Goal: Transaction & Acquisition: Purchase product/service

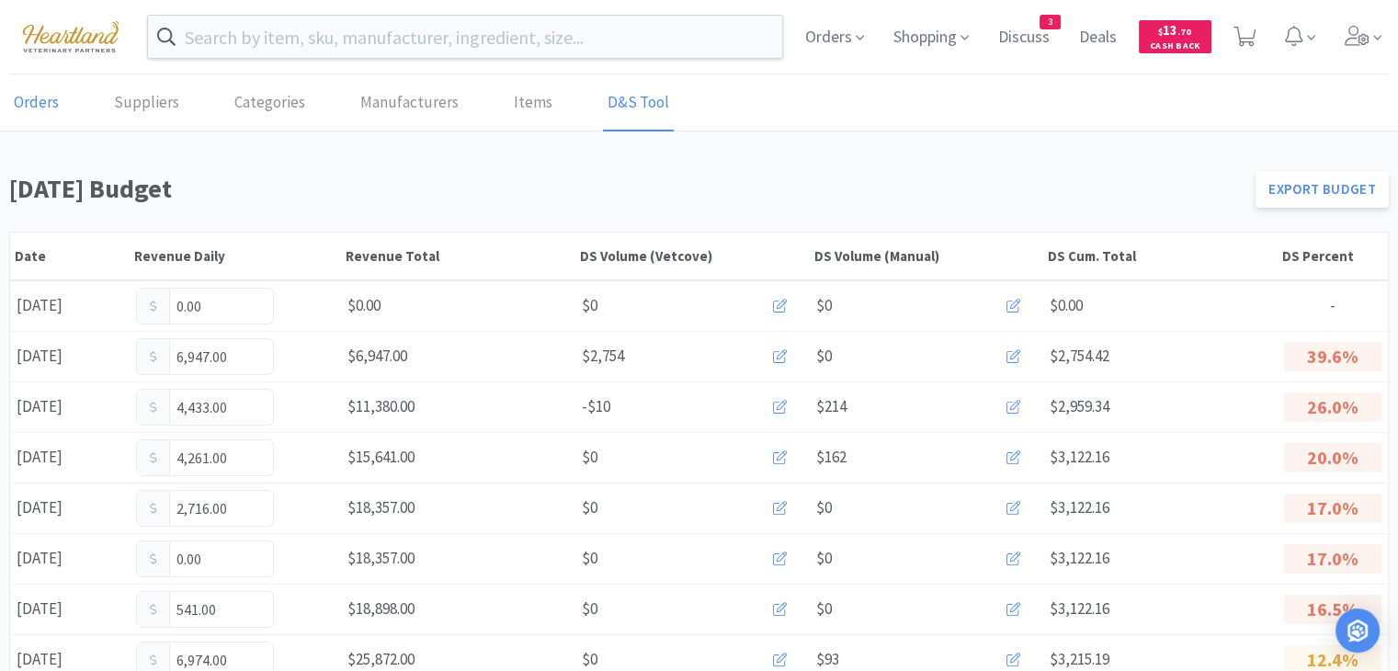
drag, startPoint x: 13, startPoint y: 104, endPoint x: 27, endPoint y: 118, distance: 19.5
click at [13, 104] on link "Orders" at bounding box center [36, 103] width 54 height 56
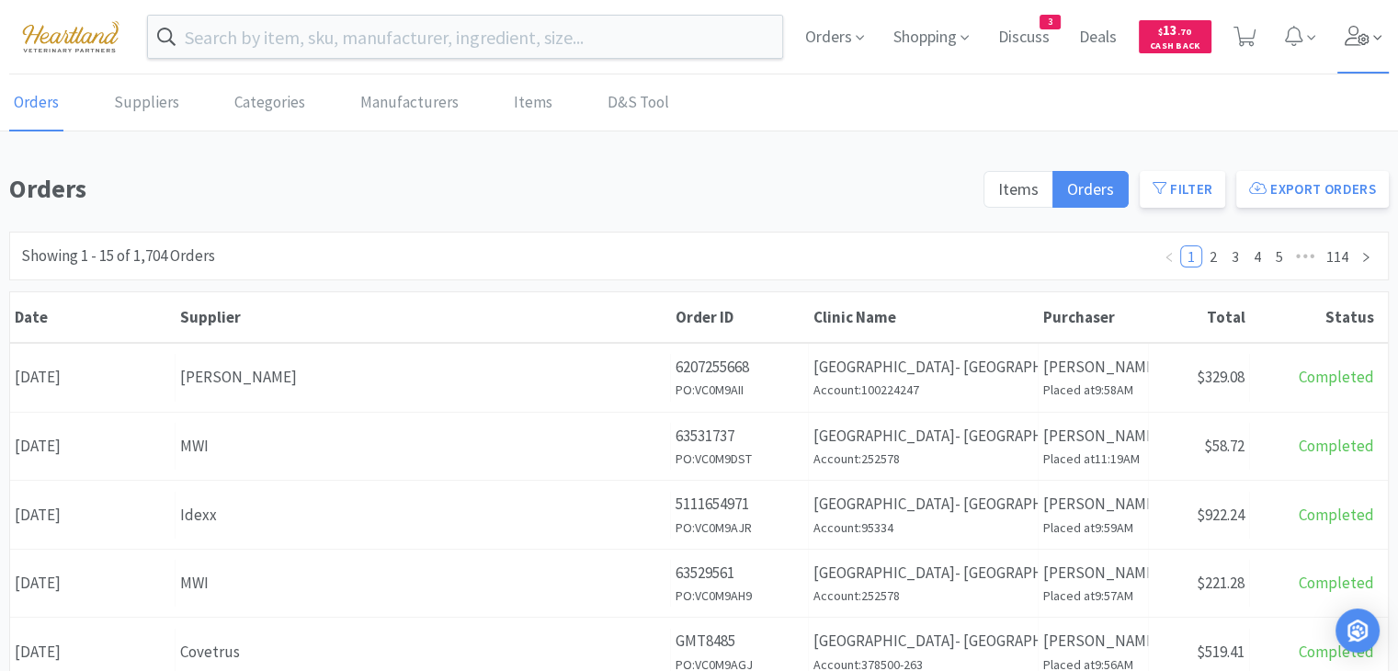
click at [1368, 34] on icon at bounding box center [1358, 36] width 26 height 20
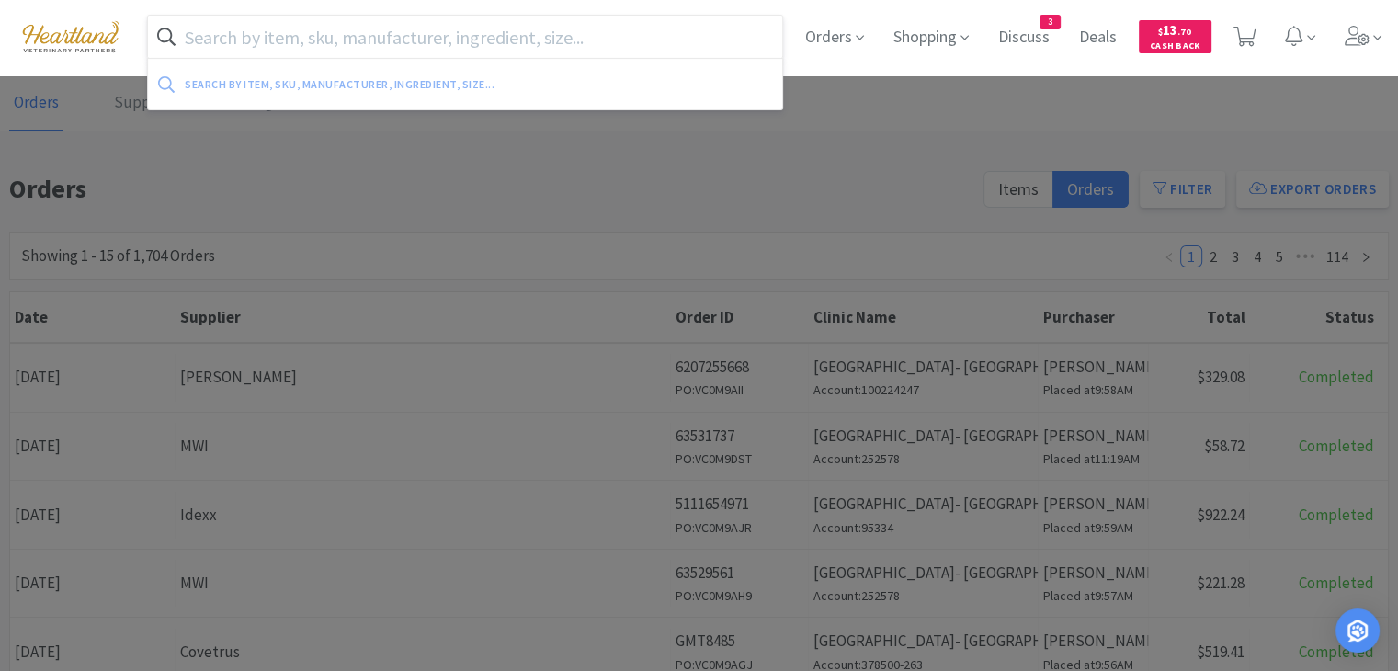
click at [692, 41] on input "text" at bounding box center [465, 37] width 634 height 42
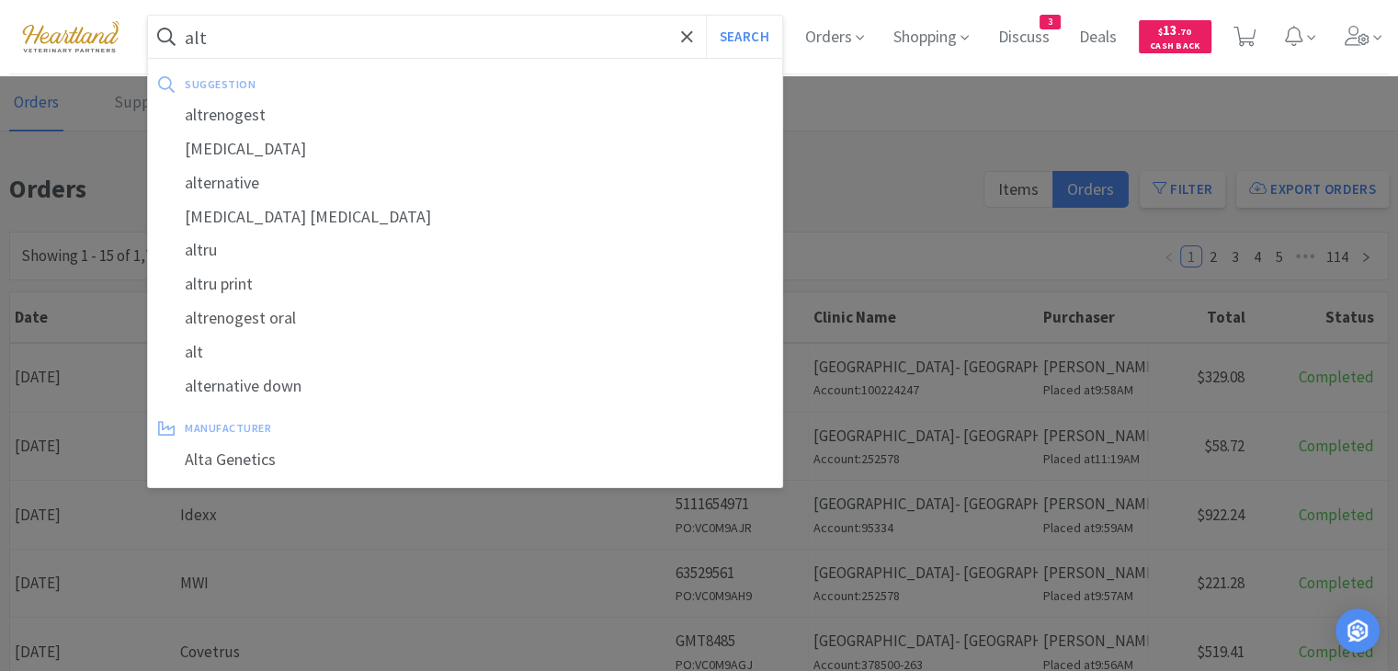
type input "alt"
click at [706, 16] on button "Search" at bounding box center [744, 37] width 76 height 42
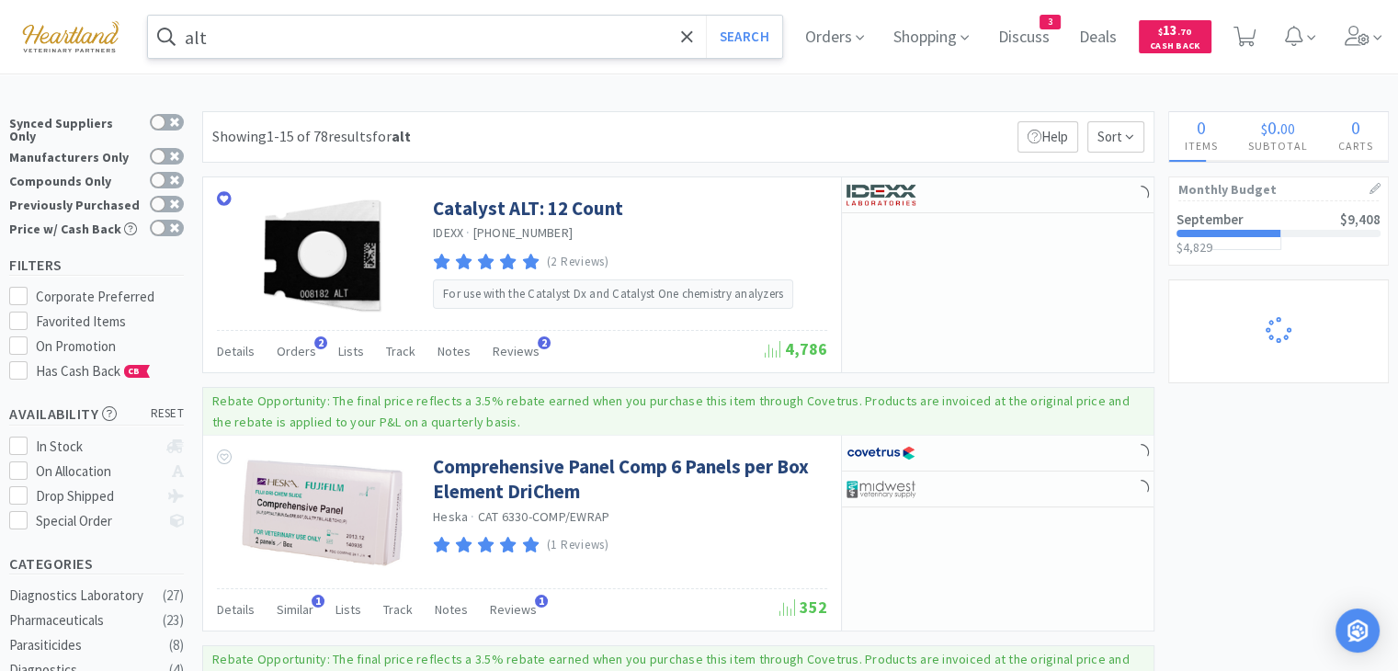
select select "1"
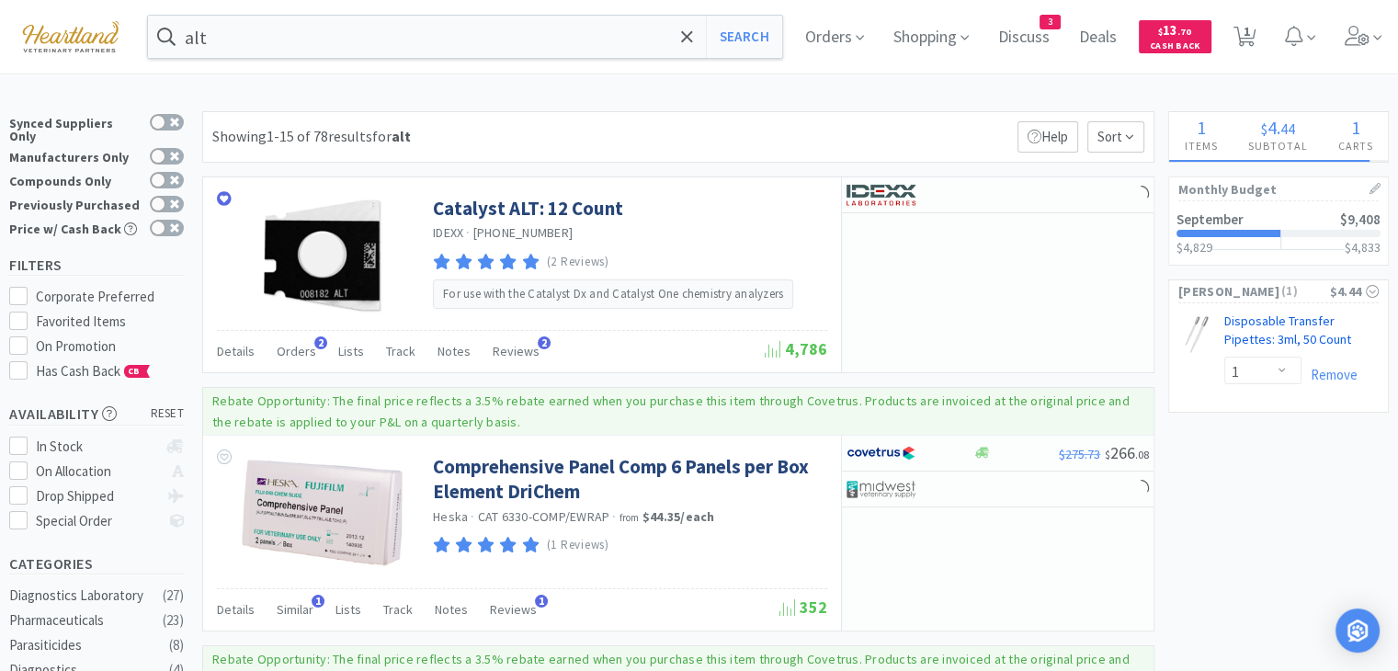
select select "1"
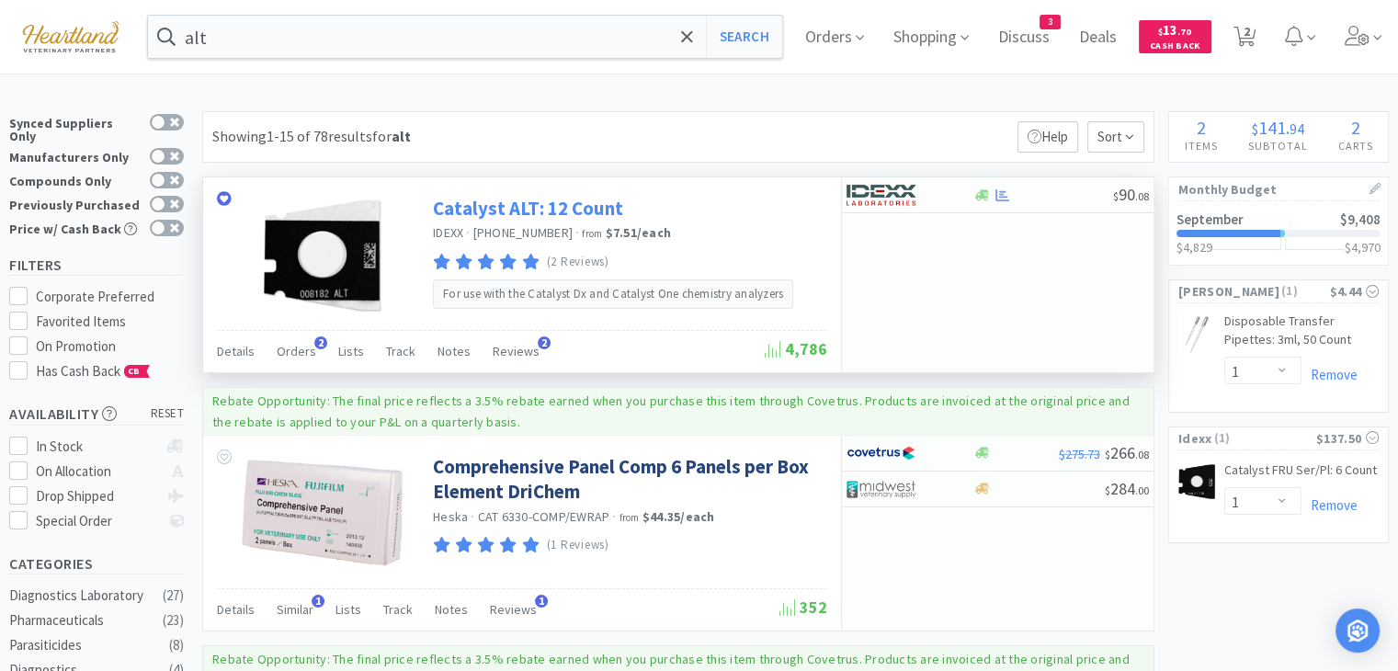
click at [549, 210] on link "Catalyst ALT: 12 Count" at bounding box center [528, 208] width 190 height 25
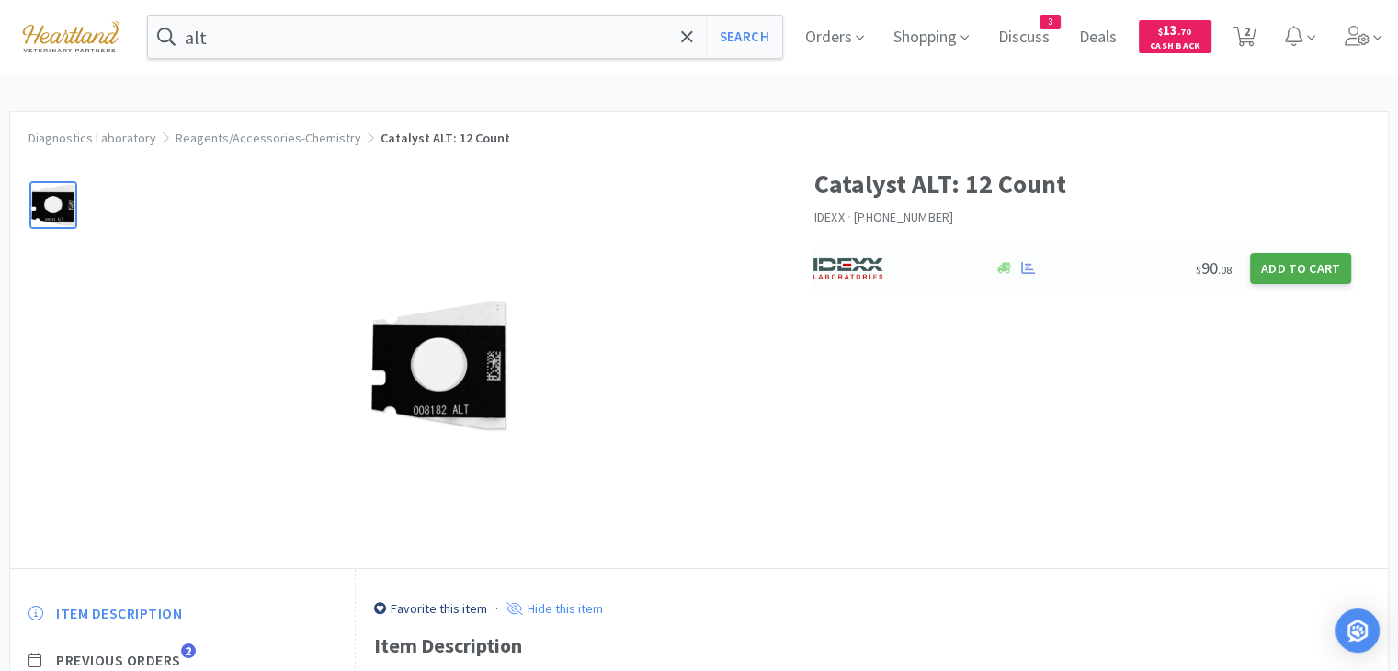
click at [1297, 267] on button "Add to Cart" at bounding box center [1300, 268] width 101 height 31
select select "1"
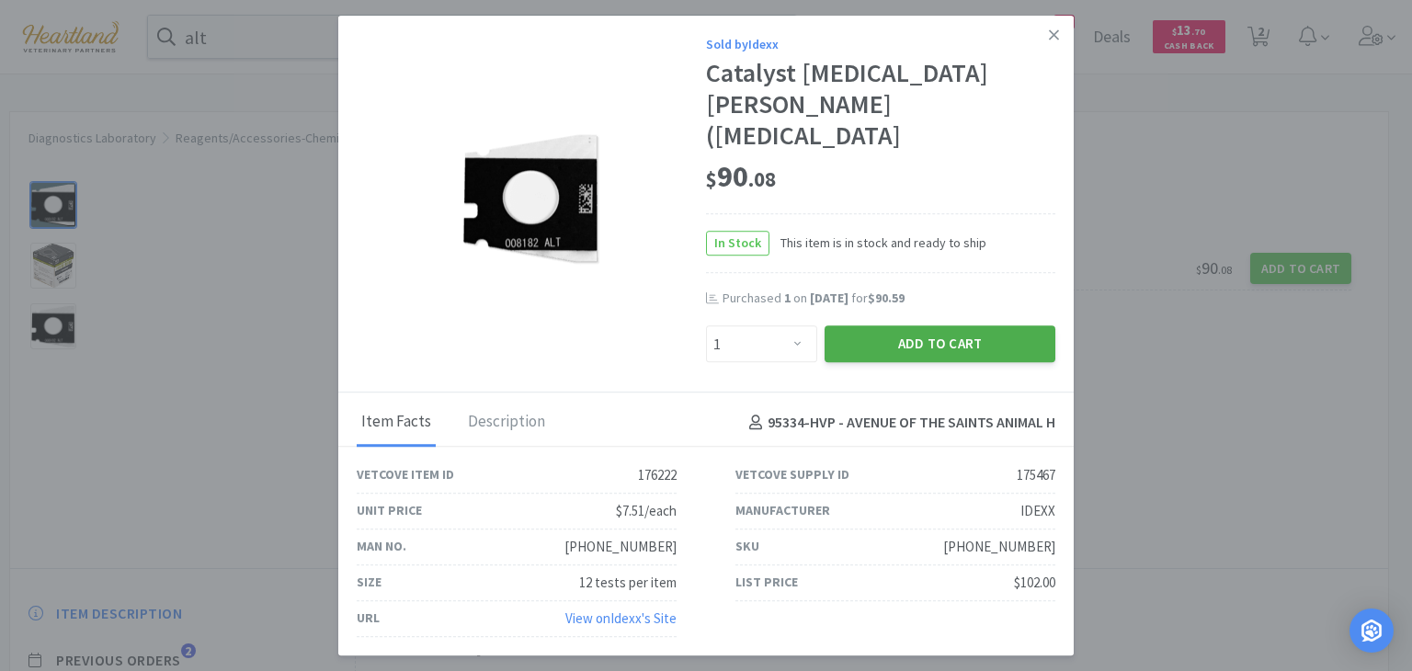
click at [956, 331] on button "Add to Cart" at bounding box center [939, 344] width 231 height 37
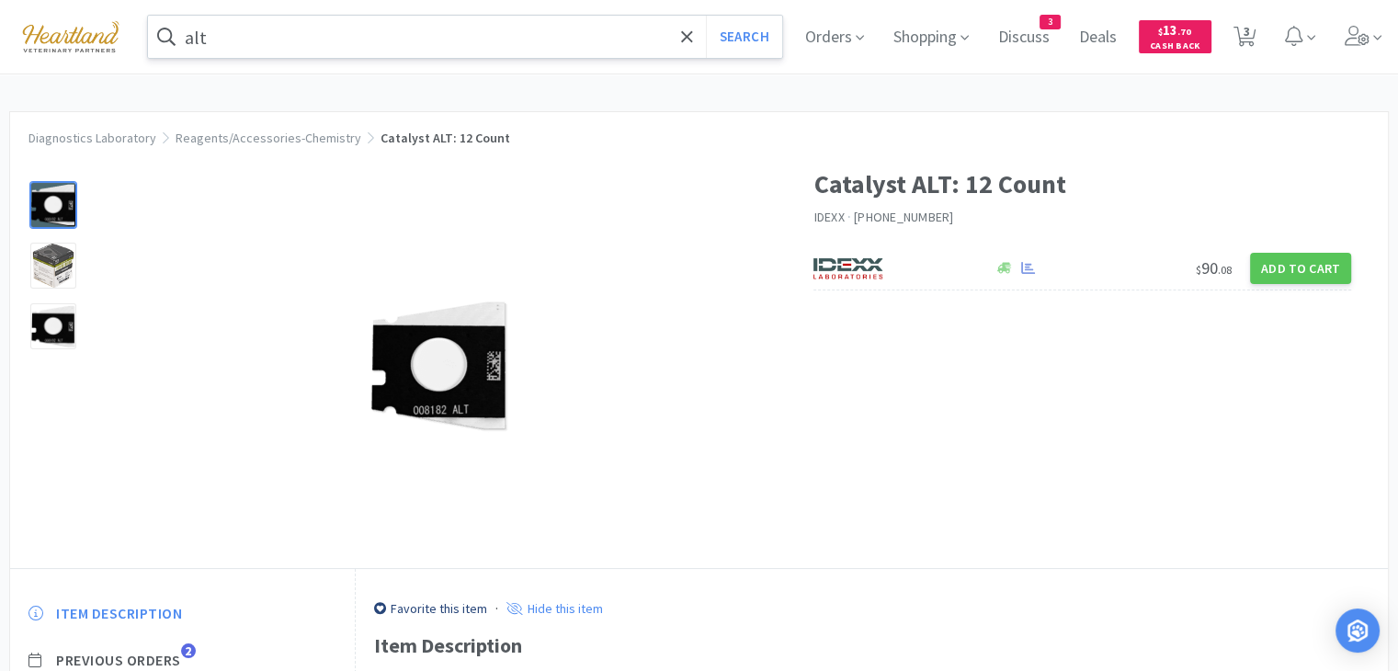
click at [221, 40] on input "alt" at bounding box center [465, 37] width 634 height 42
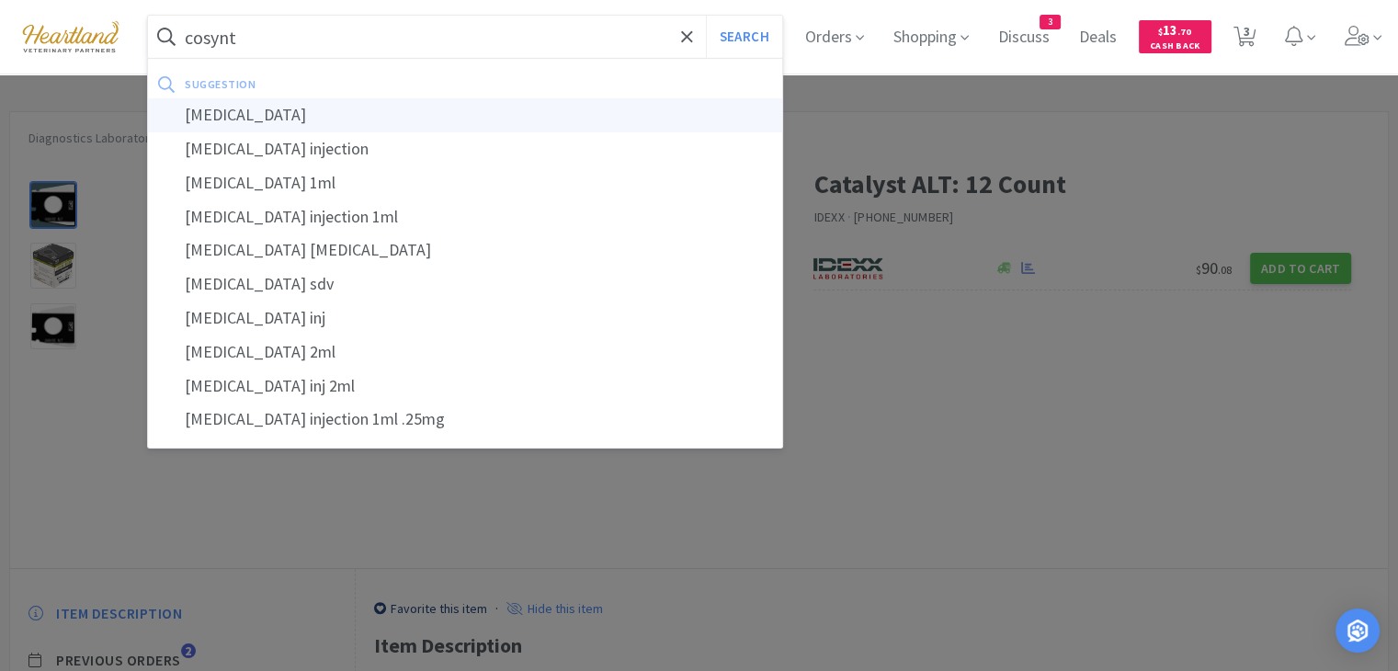
click at [267, 110] on div "[MEDICAL_DATA]" at bounding box center [465, 115] width 634 height 34
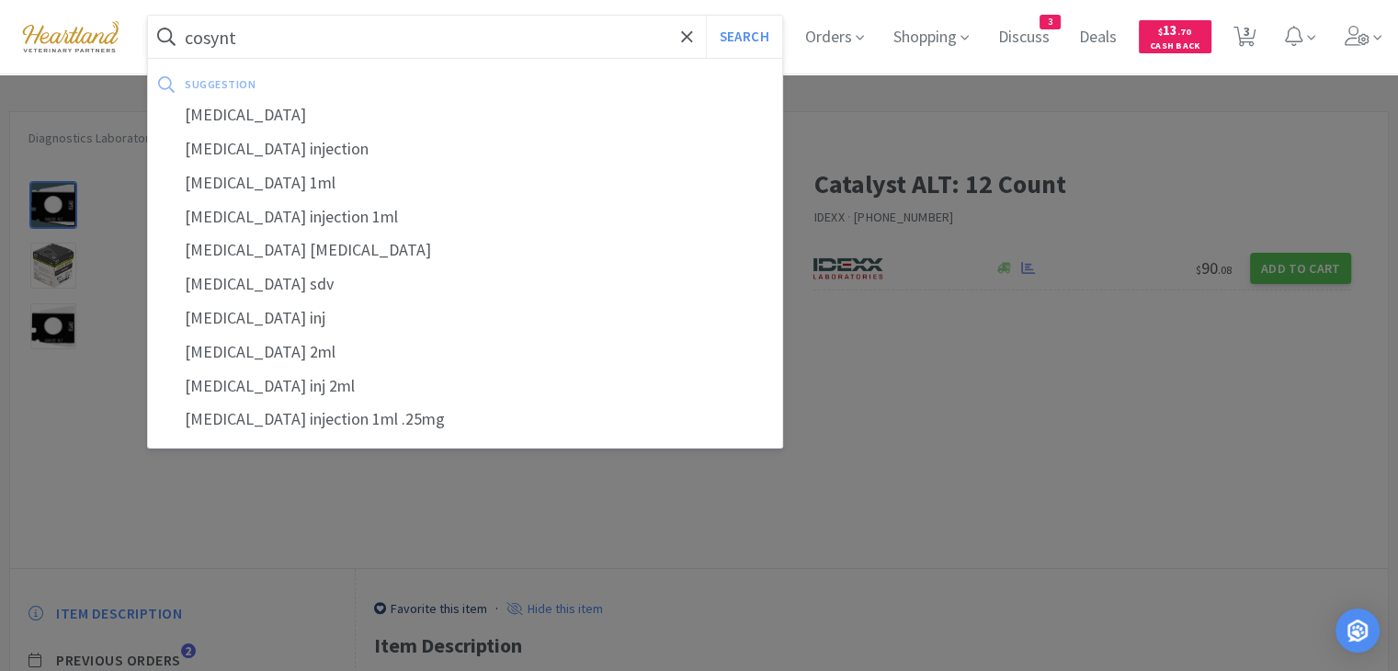
type input "[MEDICAL_DATA]"
select select "1"
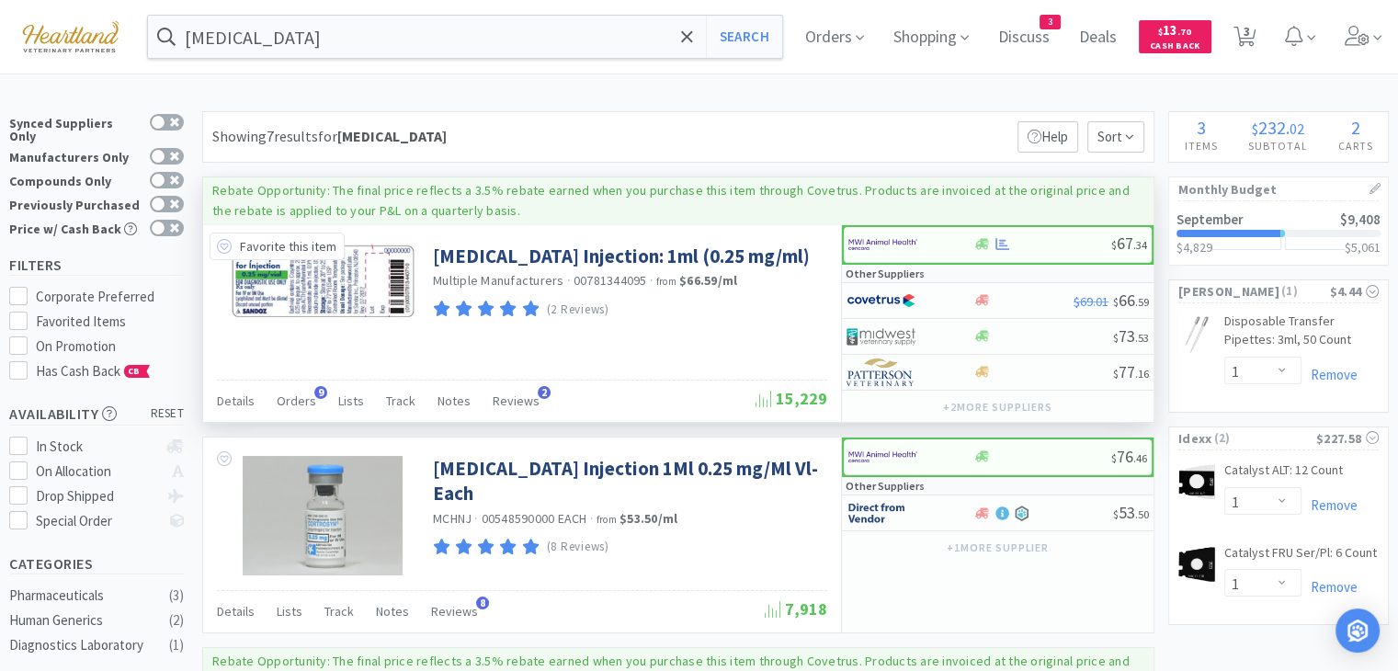
click at [222, 247] on icon at bounding box center [224, 246] width 15 height 15
click at [858, 242] on img at bounding box center [882, 245] width 69 height 28
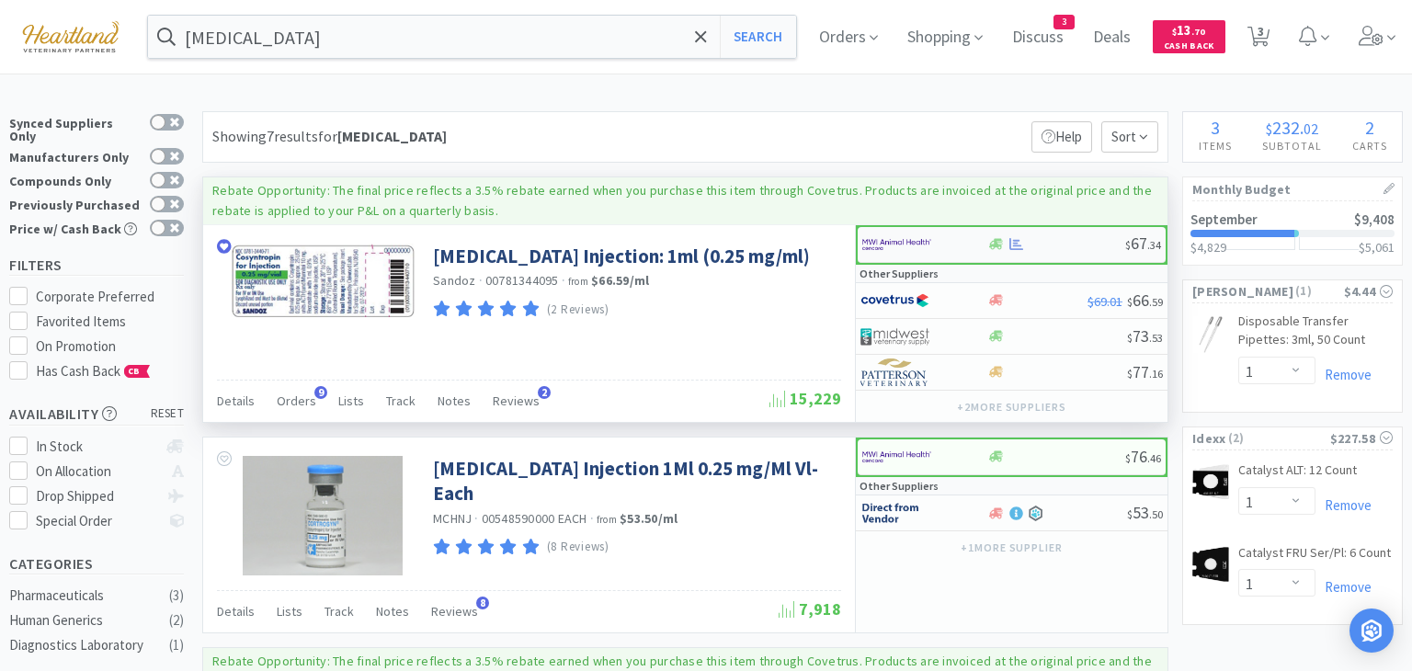
select select "1"
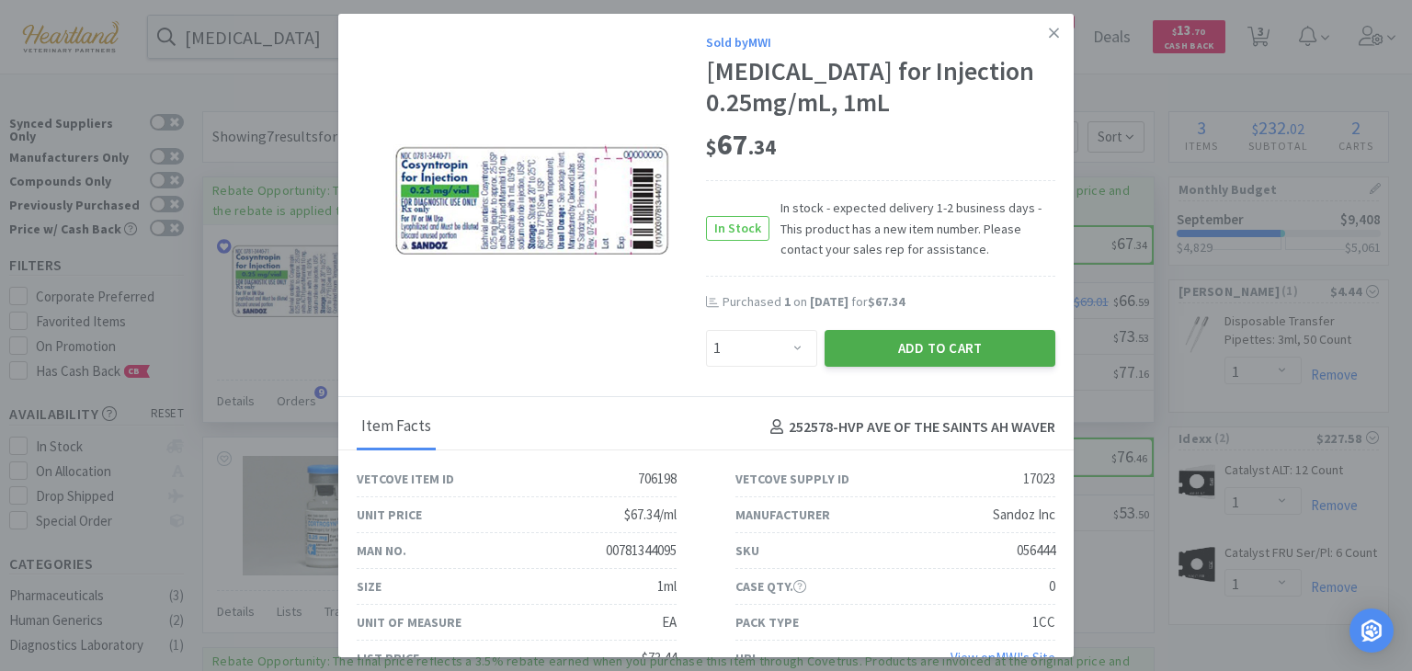
click at [926, 357] on button "Add to Cart" at bounding box center [939, 348] width 231 height 37
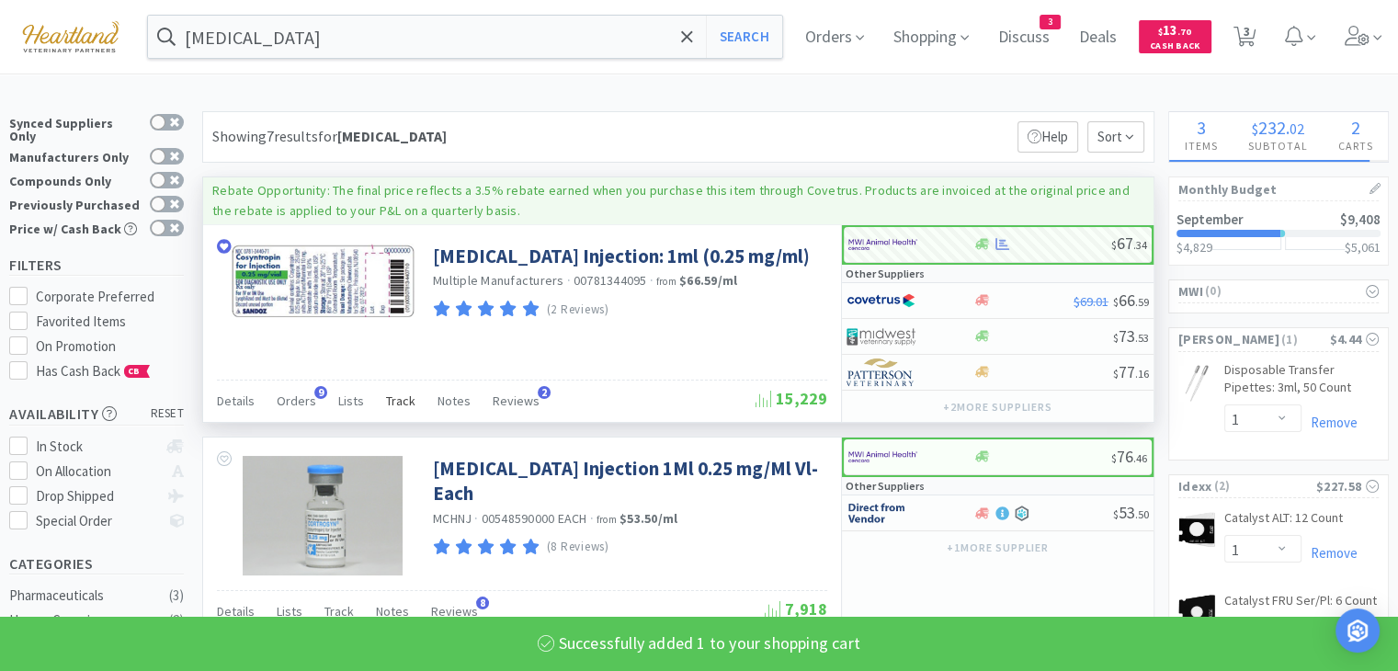
select select "1"
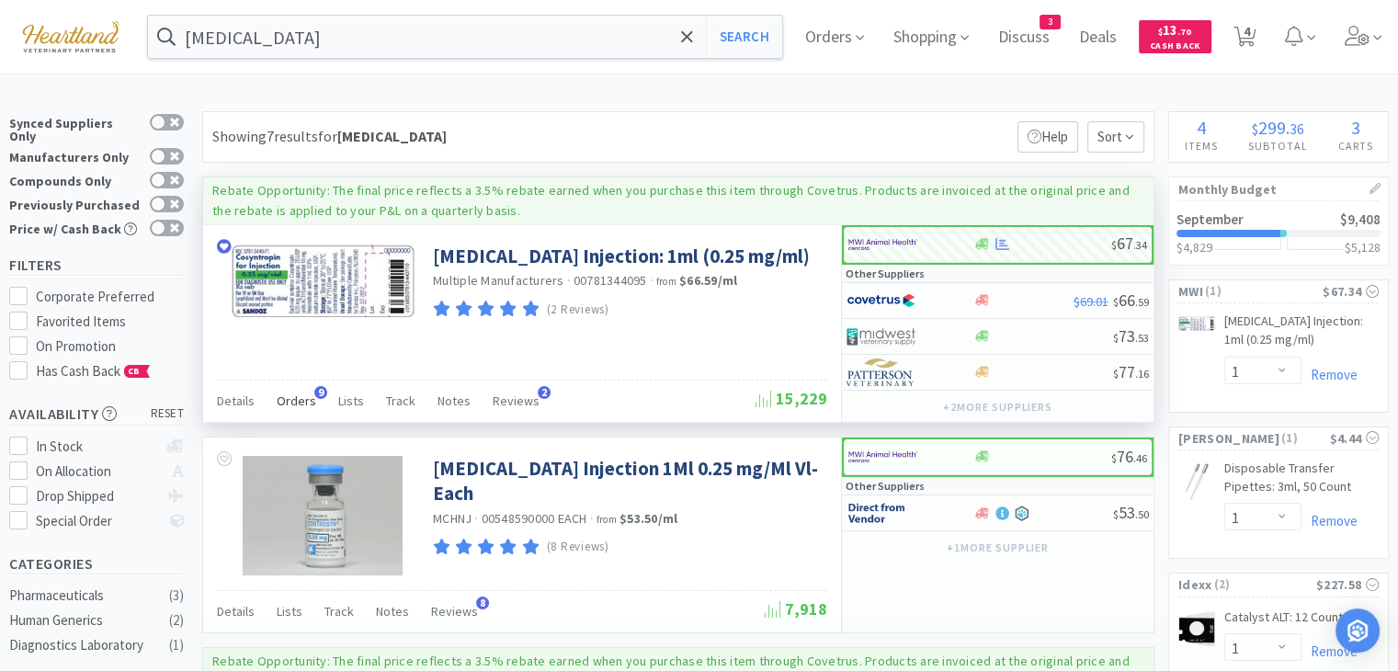
click at [315, 391] on span "9" at bounding box center [320, 392] width 13 height 13
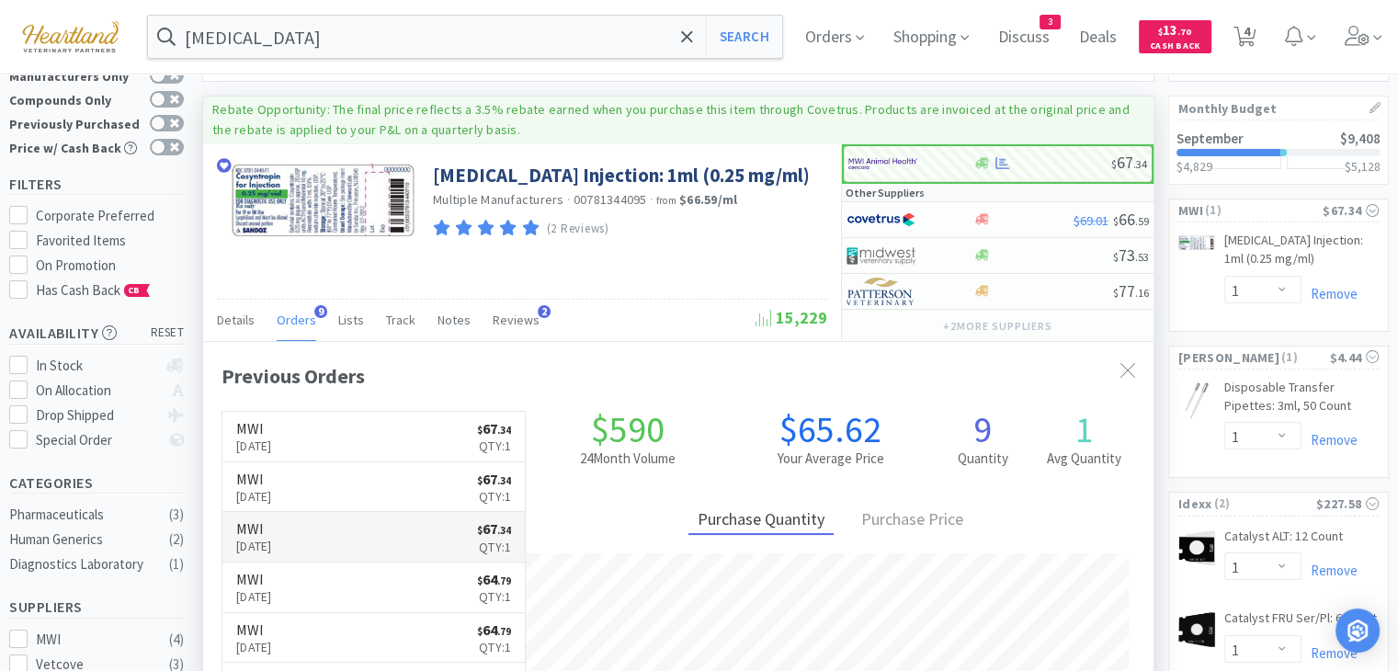
scroll to position [92, 0]
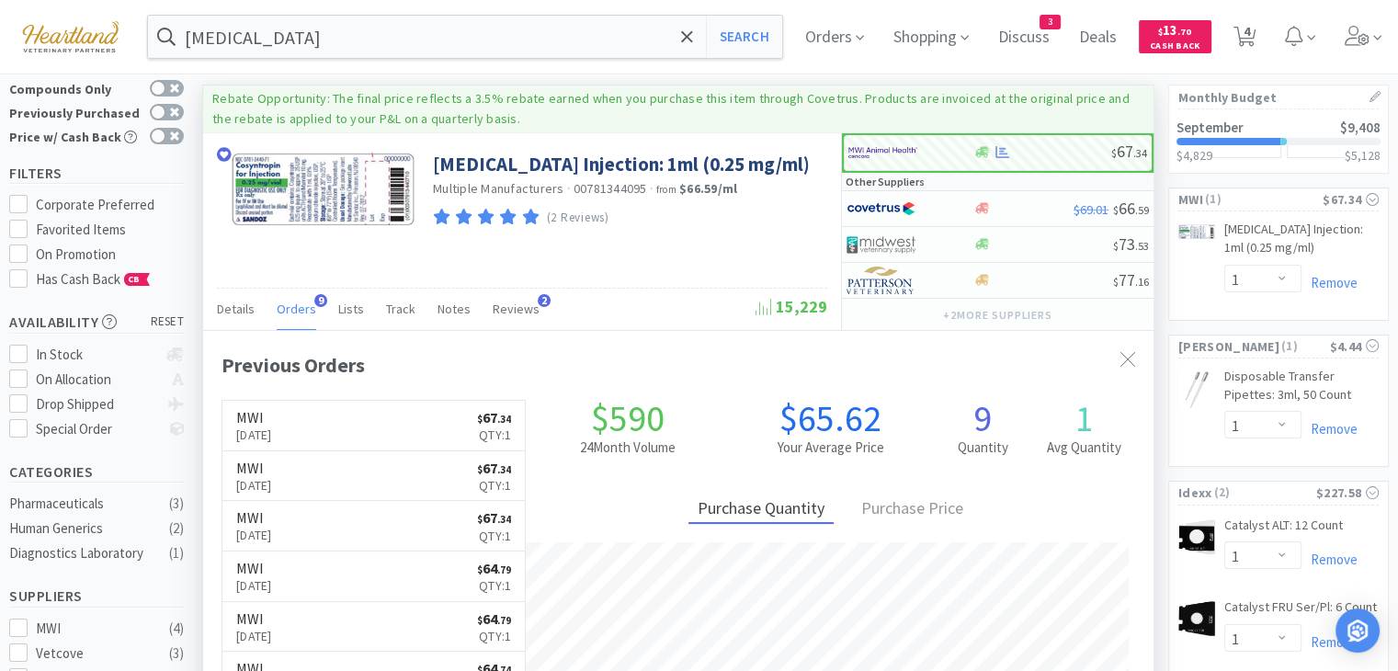
click at [654, 307] on div "Details Orders 9 Lists Track Notes Reviews 2" at bounding box center [486, 311] width 539 height 35
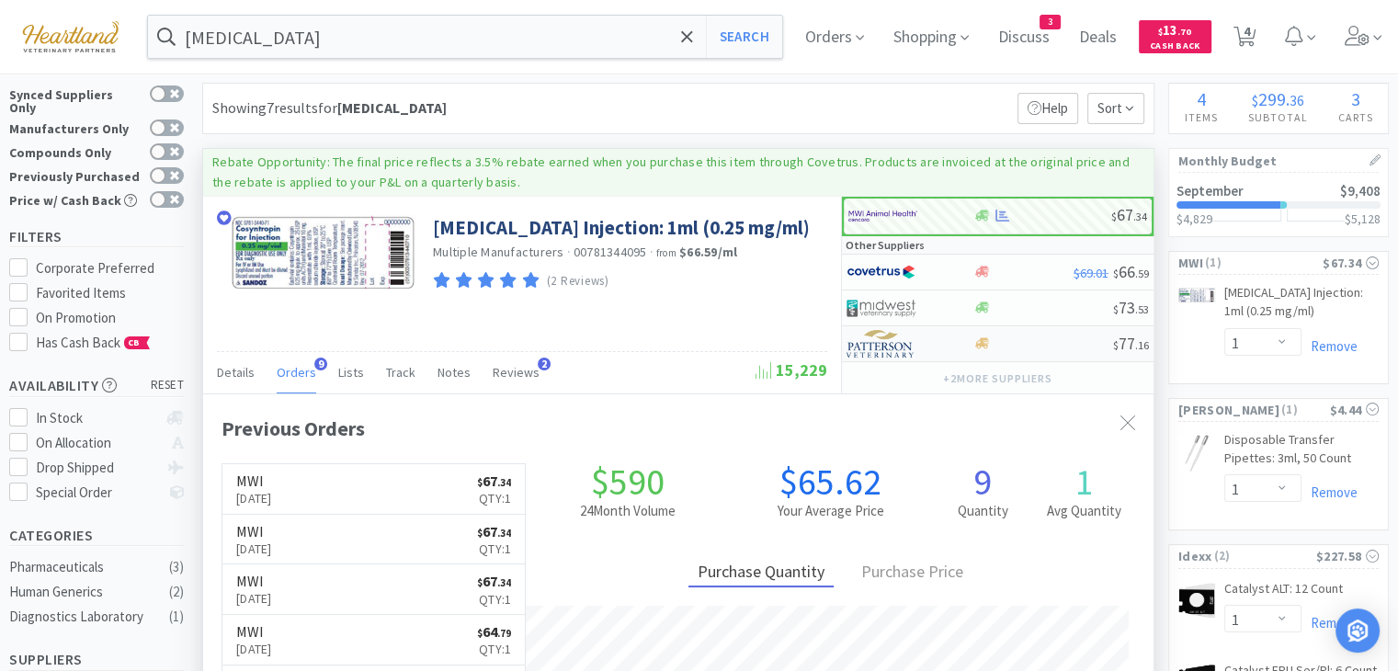
scroll to position [0, 0]
